Goal: Check status

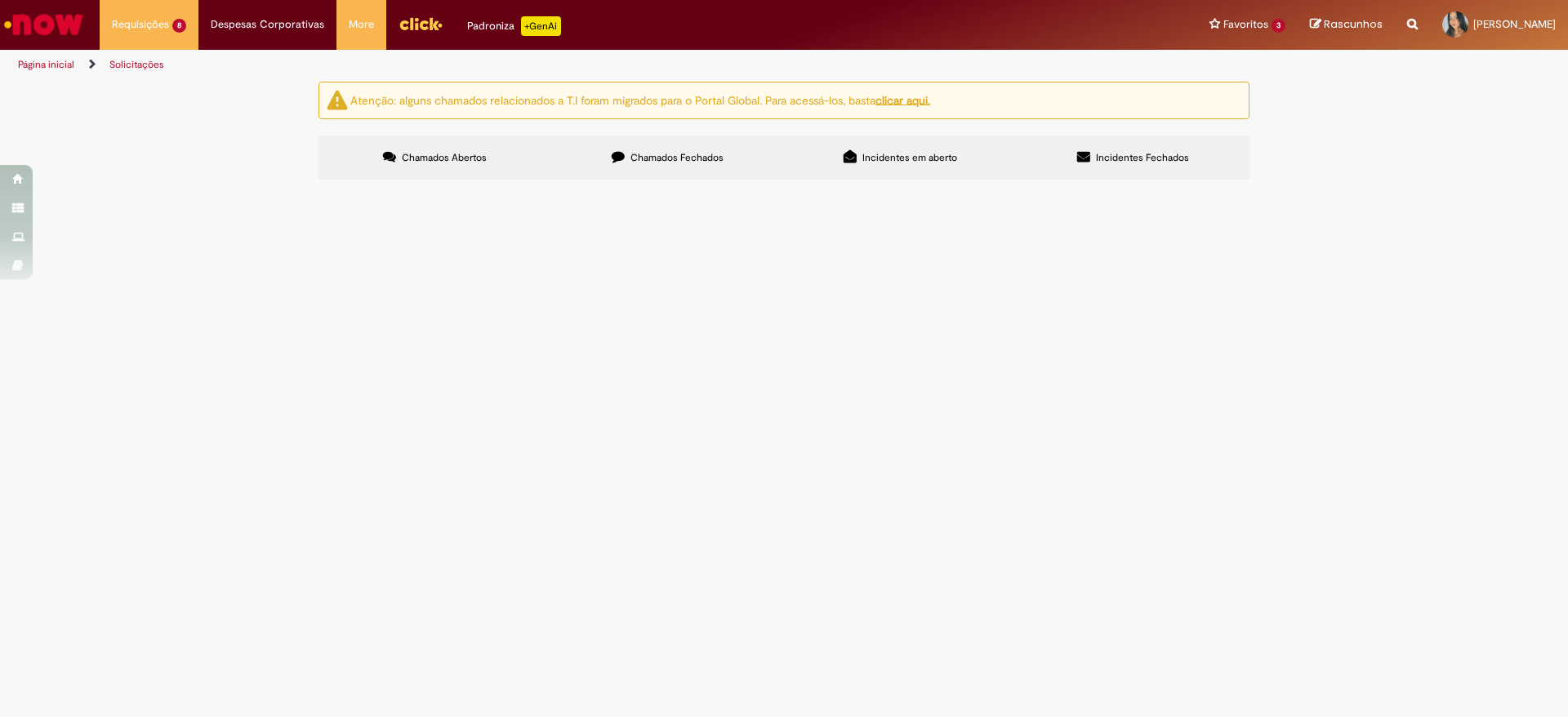
click at [711, 151] on span "Chamados Fechados" at bounding box center [677, 157] width 93 height 13
click at [0, 0] on span "09. Sabesp Diadema" at bounding box center [0, 0] width 0 height 0
click at [0, 0] on span "Pagamento de utilidades por exceção" at bounding box center [0, 0] width 0 height 0
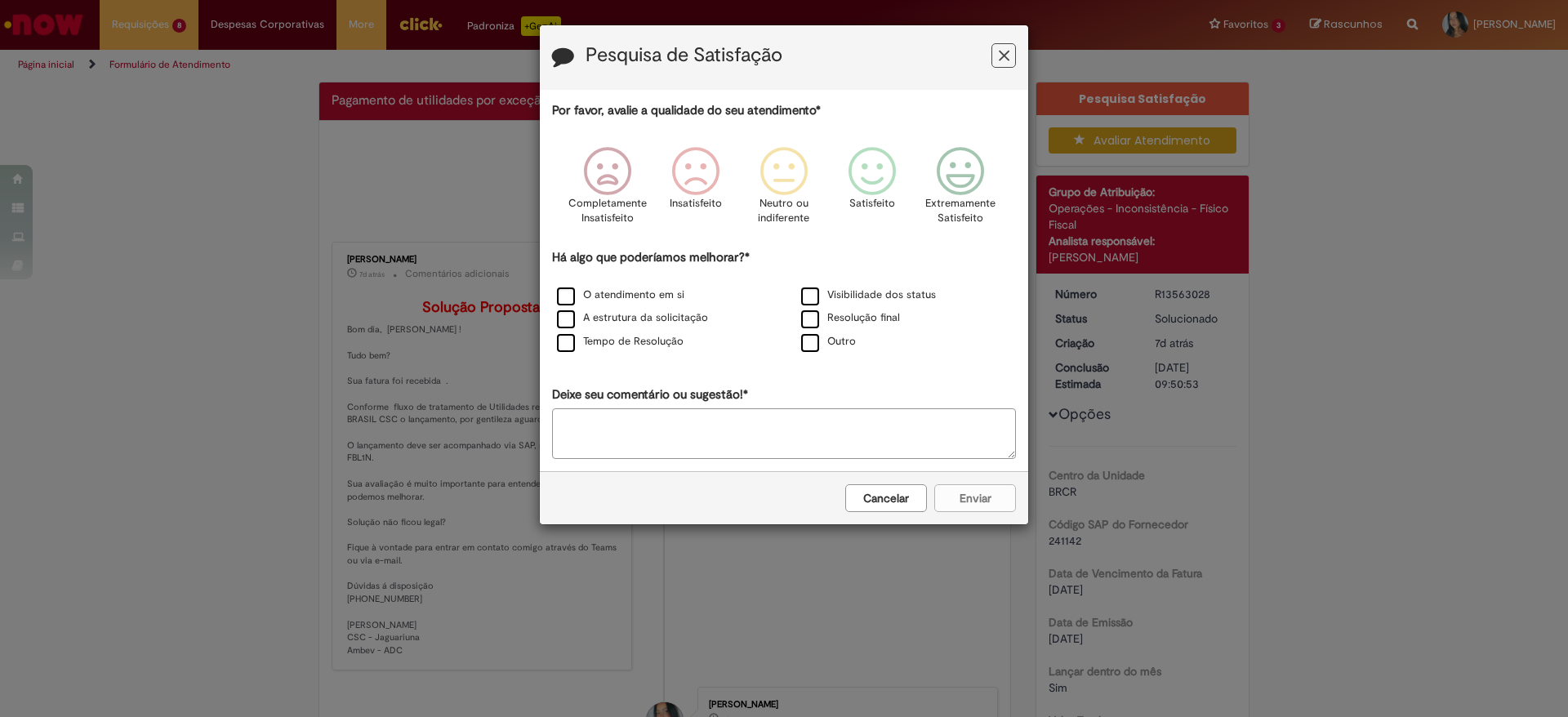
click at [1006, 41] on div "Pesquisa de Satisfação" at bounding box center [783, 57] width 488 height 65
click at [1003, 57] on icon "Feedback" at bounding box center [1004, 56] width 10 height 17
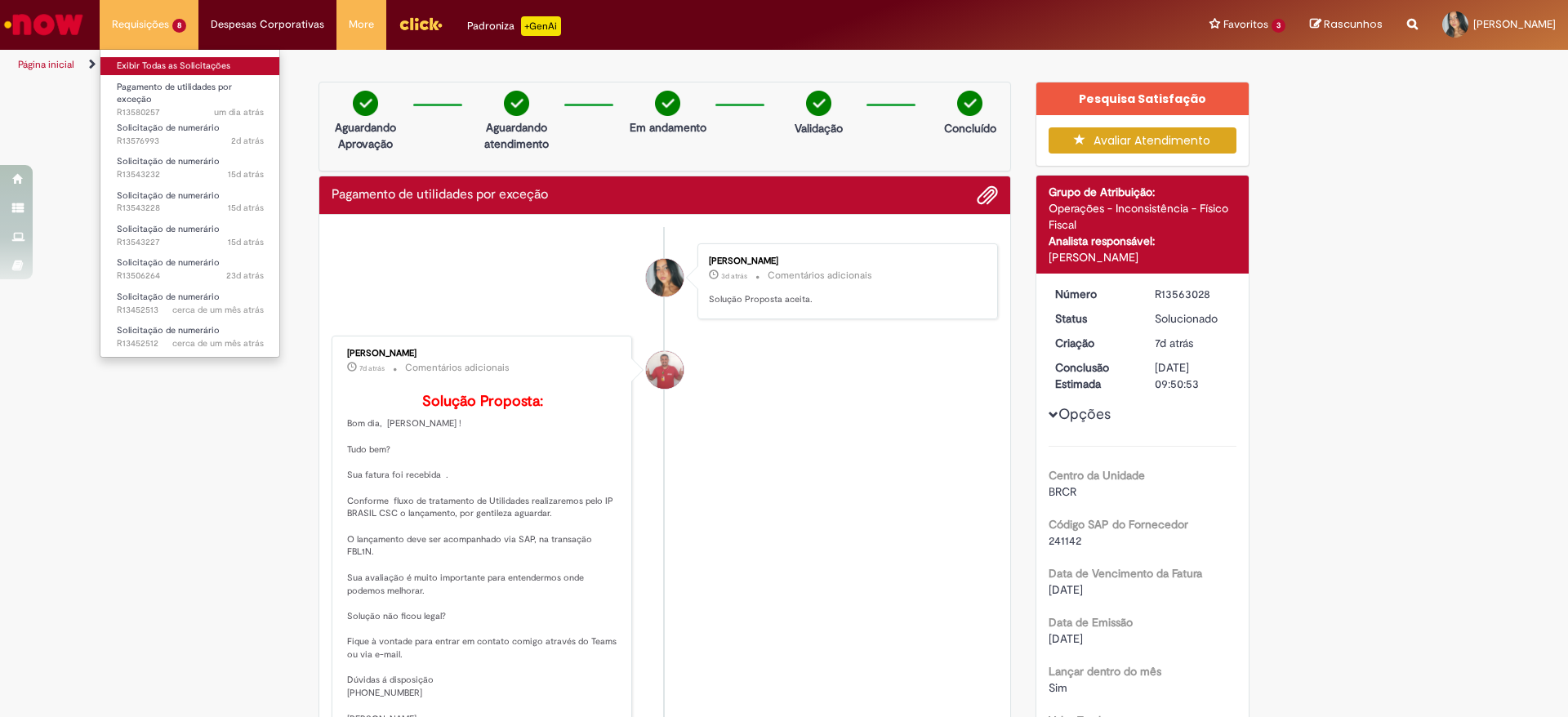
click at [191, 66] on link "Exibir Todas as Solicitações" at bounding box center [190, 66] width 180 height 18
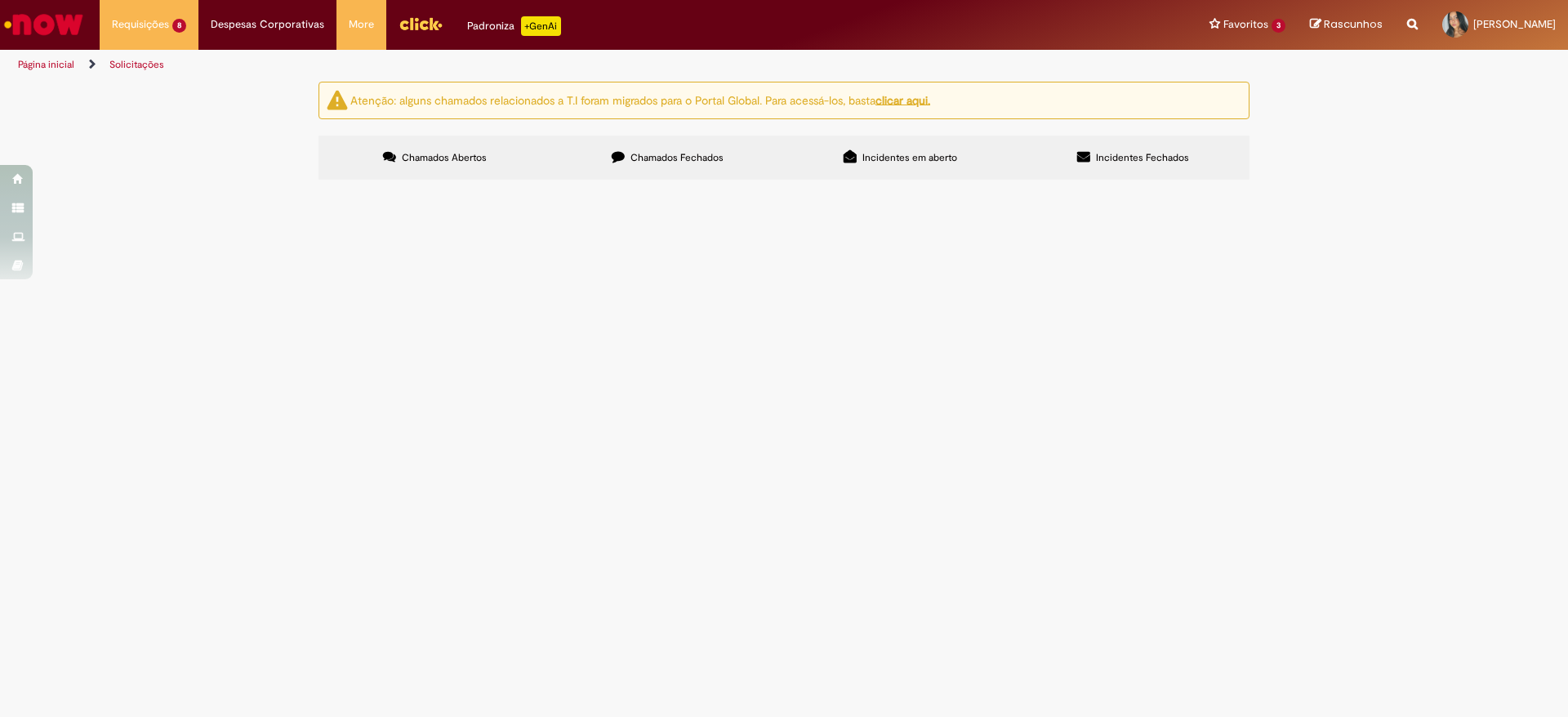
click at [0, 0] on span "09. Elektro Norte 1" at bounding box center [0, 0] width 0 height 0
click at [0, 0] on span "Pagamento de utilidades por exceção" at bounding box center [0, 0] width 0 height 0
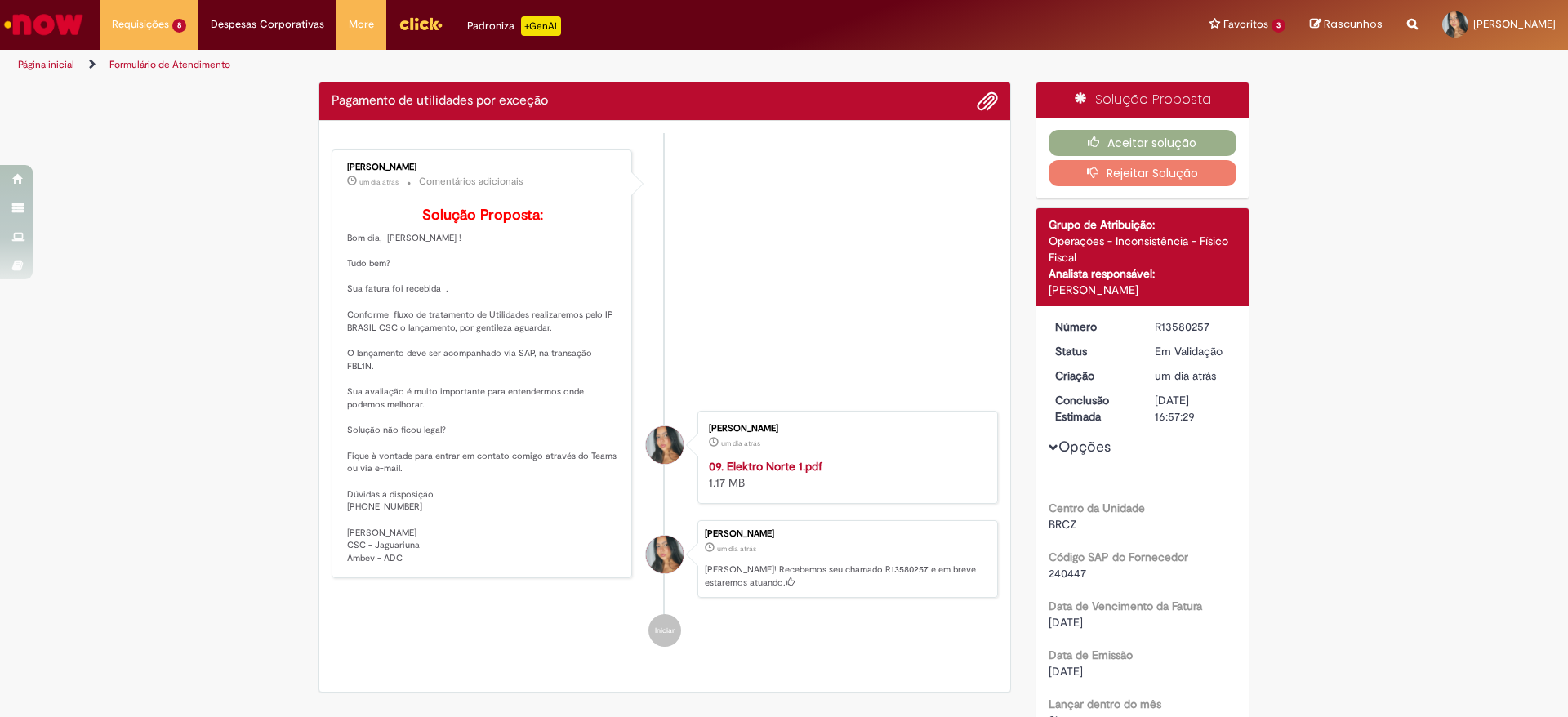
click at [375, 285] on ul "Erik Emanuel Dos Santos Lino um dia atrás um dia atrás Comentários adicionais S…" at bounding box center [665, 398] width 666 height 530
click at [872, 394] on li "Erik Emanuel Dos Santos Lino um dia atrás um dia atrás Comentários adicionais S…" at bounding box center [665, 271] width 666 height 244
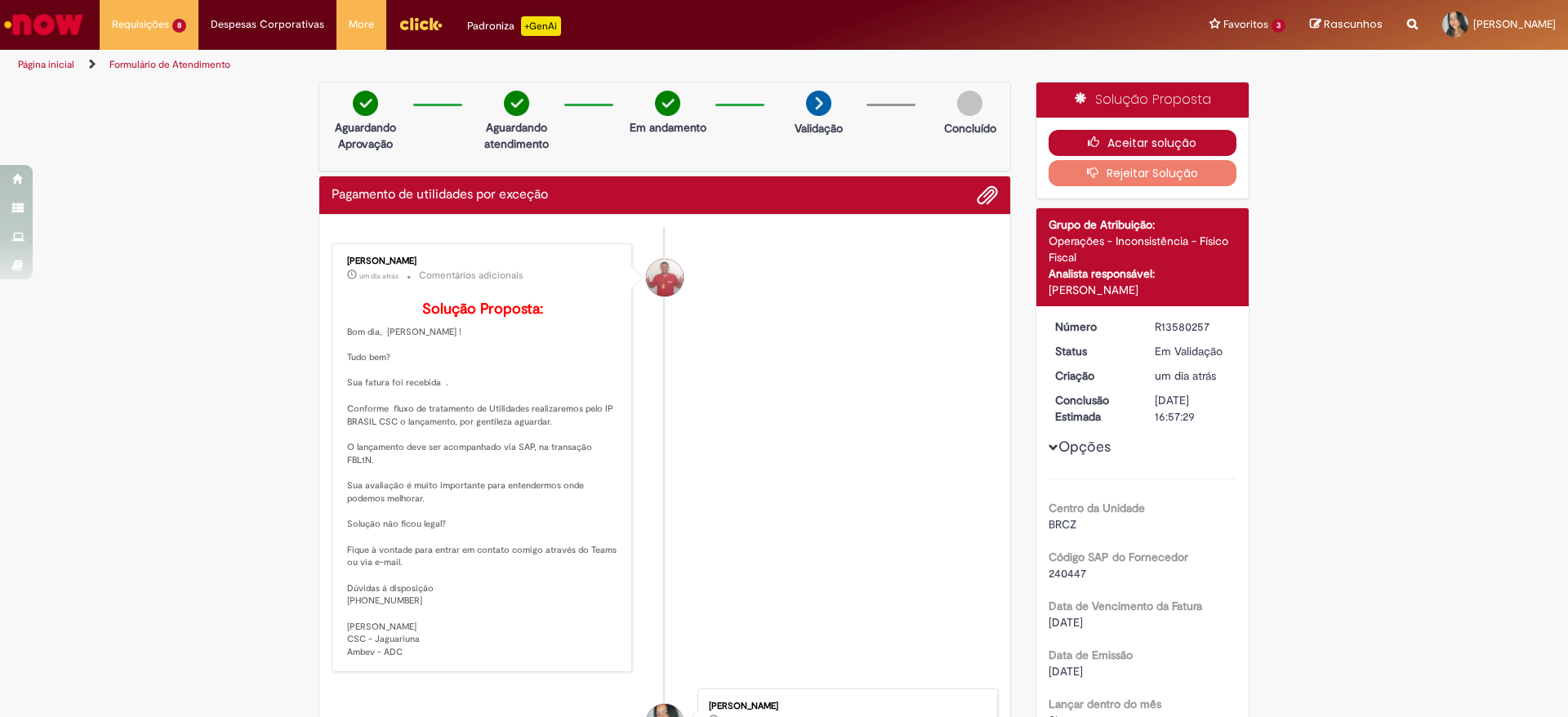
click at [1168, 134] on button "Aceitar solução" at bounding box center [1143, 143] width 188 height 26
